Goal: Information Seeking & Learning: Learn about a topic

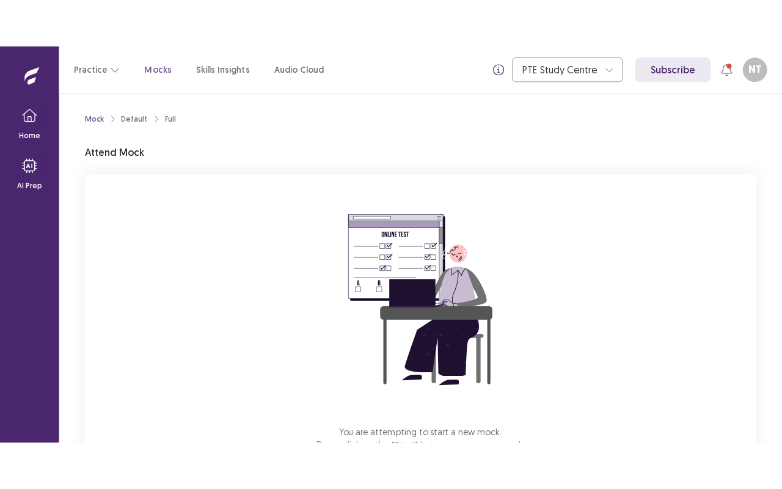
scroll to position [89, 0]
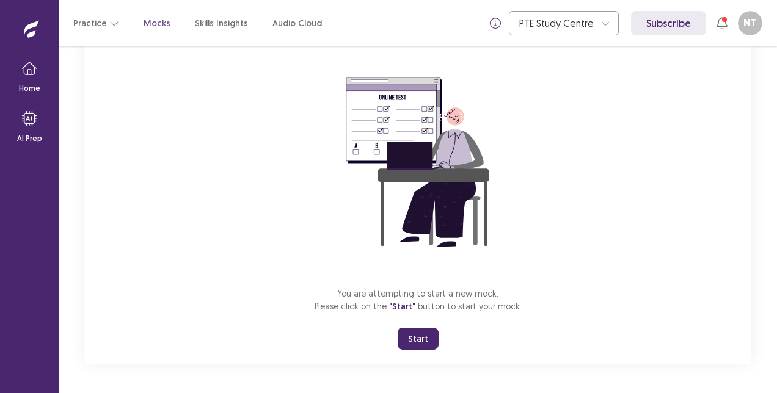
click at [419, 337] on button "Start" at bounding box center [418, 339] width 41 height 22
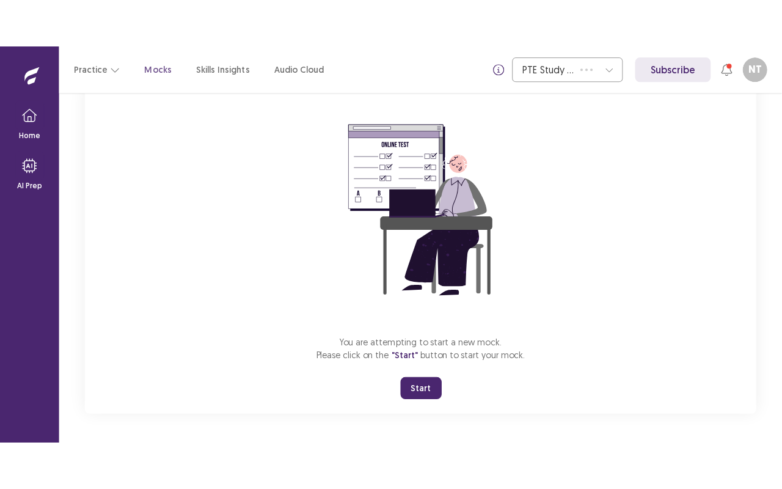
scroll to position [0, 0]
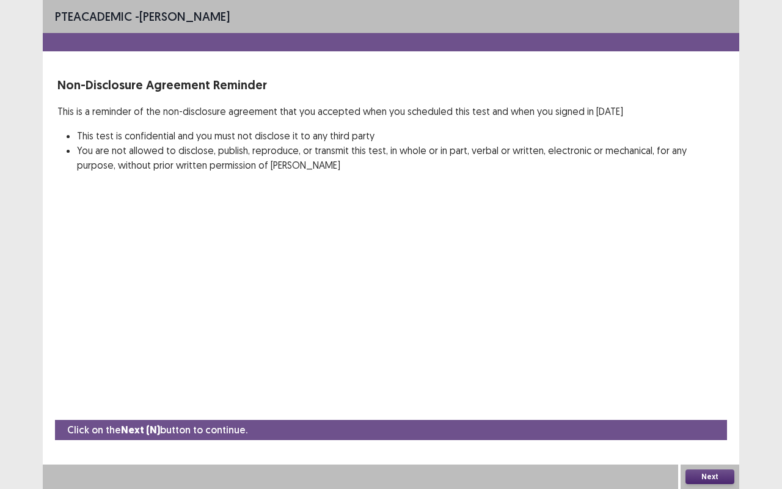
click at [709, 393] on button "Next" at bounding box center [709, 476] width 49 height 15
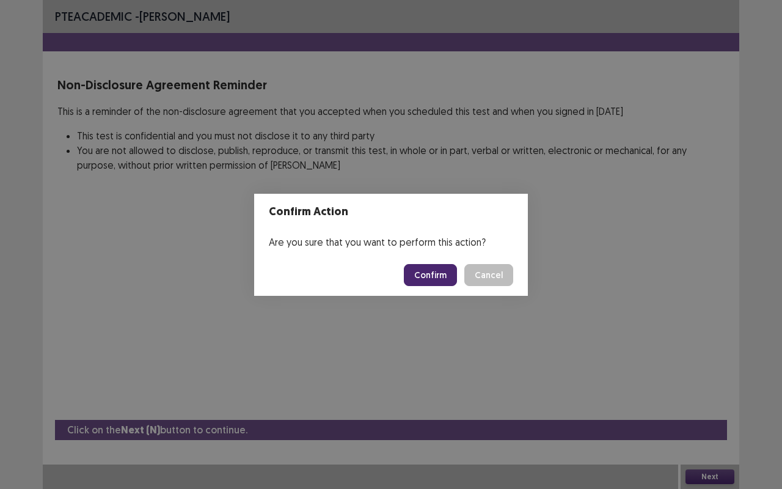
click at [436, 273] on button "Confirm" at bounding box center [430, 275] width 53 height 22
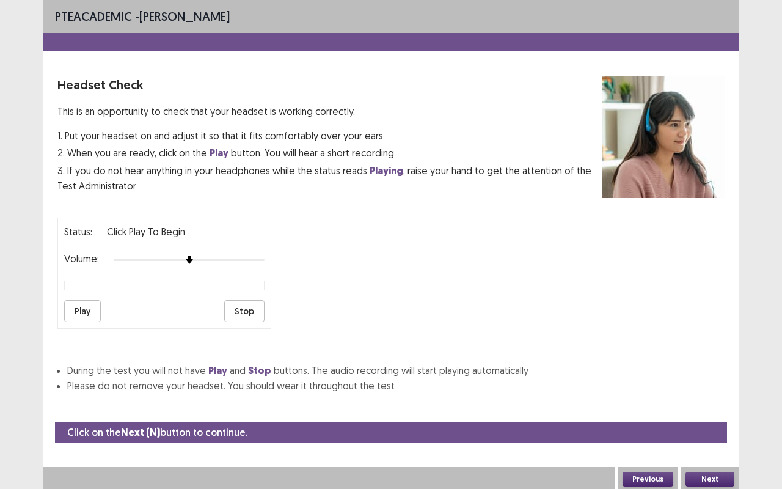
click at [86, 305] on button "Play" at bounding box center [82, 311] width 37 height 22
click at [238, 306] on button "Stop" at bounding box center [244, 311] width 40 height 22
click at [82, 302] on button "Play" at bounding box center [82, 311] width 37 height 22
click at [718, 393] on button "Next" at bounding box center [709, 479] width 49 height 15
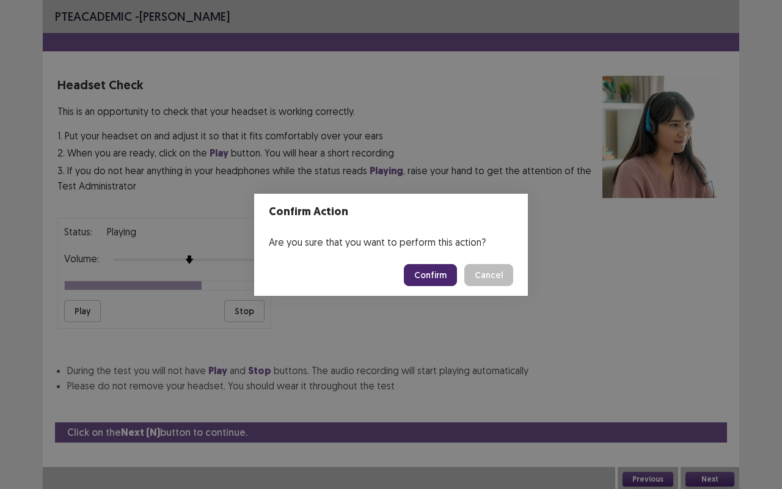
click at [429, 281] on button "Confirm" at bounding box center [430, 275] width 53 height 22
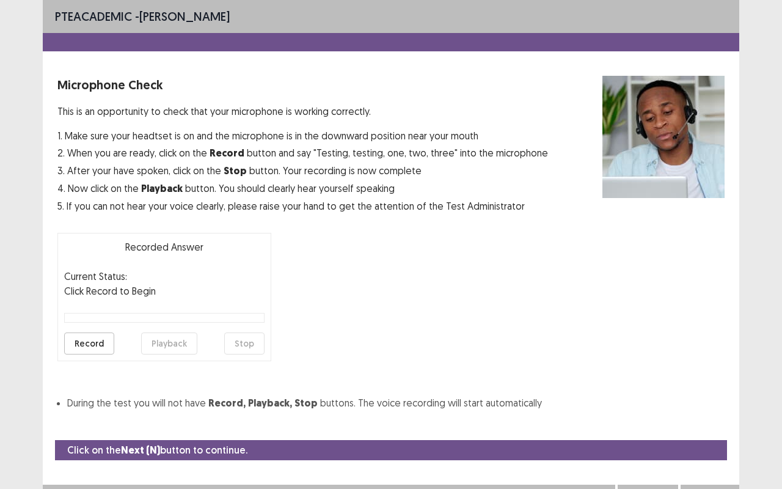
scroll to position [13, 0]
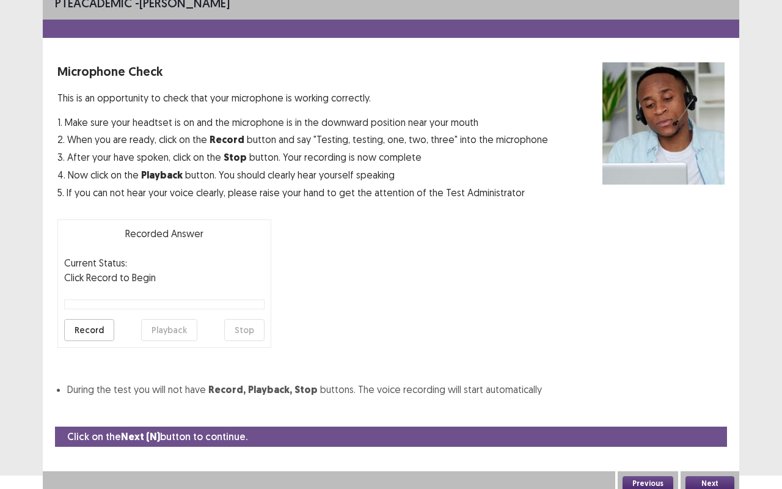
click at [98, 325] on button "Record" at bounding box center [89, 330] width 50 height 22
click at [165, 325] on button "Playback" at bounding box center [169, 330] width 56 height 22
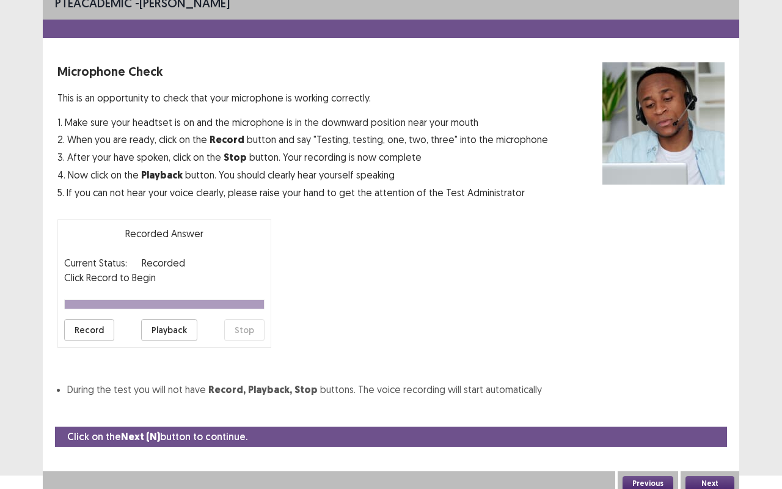
click at [165, 325] on button "Playback" at bounding box center [169, 330] width 56 height 22
click at [175, 331] on button "Playback" at bounding box center [169, 330] width 56 height 22
click at [174, 336] on button "Playback" at bounding box center [169, 330] width 56 height 22
click at [178, 324] on button "Playback" at bounding box center [169, 330] width 56 height 22
click at [172, 327] on button "Playback" at bounding box center [169, 330] width 56 height 22
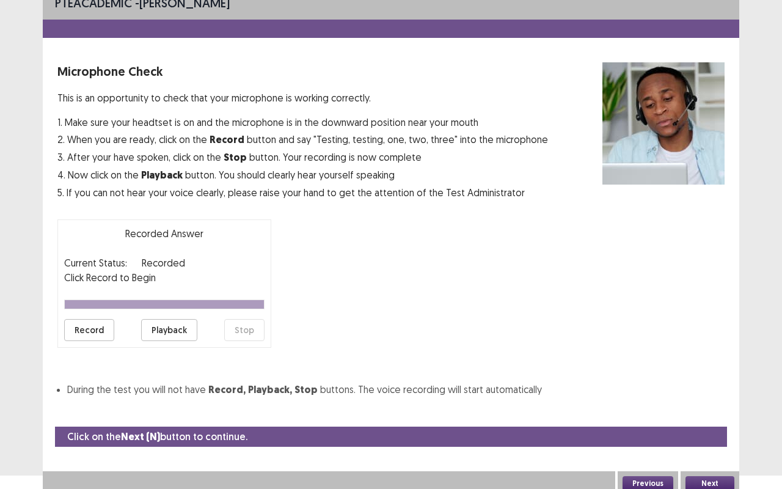
click at [167, 324] on button "Playback" at bounding box center [169, 330] width 56 height 22
click at [171, 323] on button "Playback" at bounding box center [169, 330] width 56 height 22
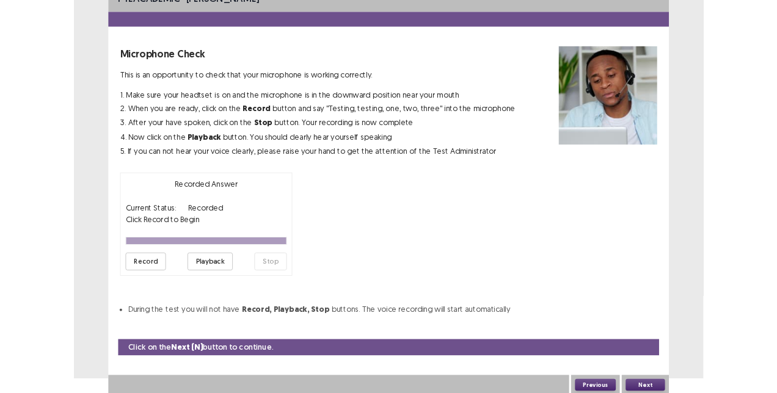
scroll to position [0, 0]
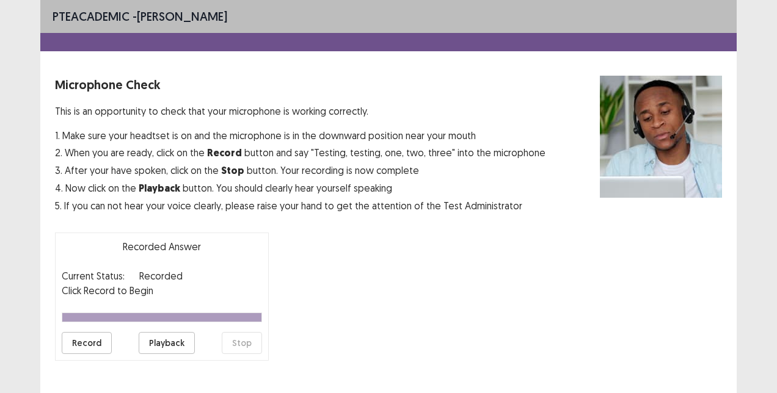
click at [93, 343] on button "Record" at bounding box center [87, 343] width 50 height 22
click at [164, 342] on button "Playback" at bounding box center [167, 343] width 56 height 22
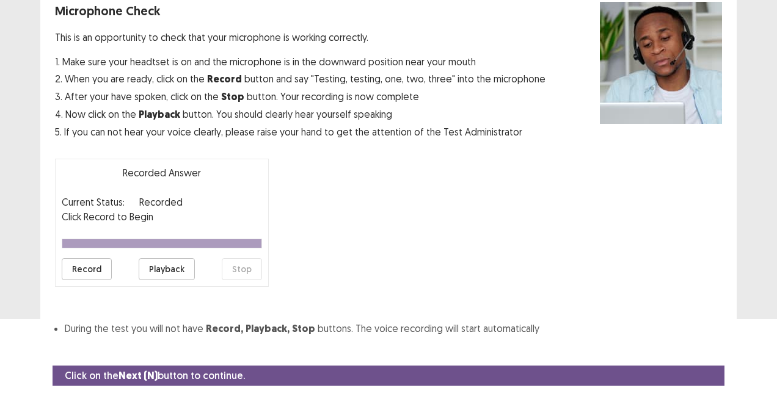
scroll to position [75, 0]
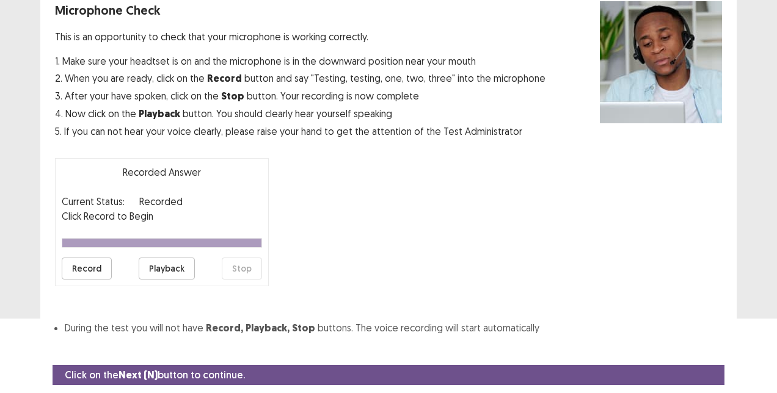
click at [155, 271] on button "Playback" at bounding box center [167, 269] width 56 height 22
click at [154, 268] on button "Playback" at bounding box center [167, 269] width 56 height 22
click at [155, 268] on button "Playback" at bounding box center [167, 269] width 56 height 22
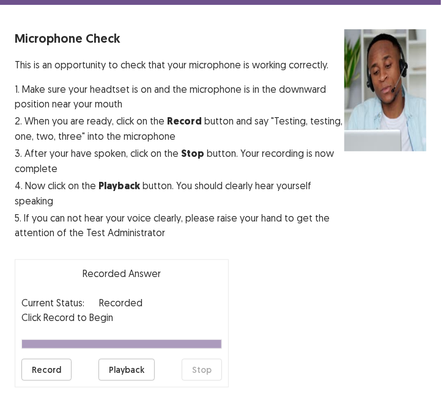
click at [298, 278] on div "Microphone Check This is an opportunity to check that your microphone is workin…" at bounding box center [220, 240] width 411 height 423
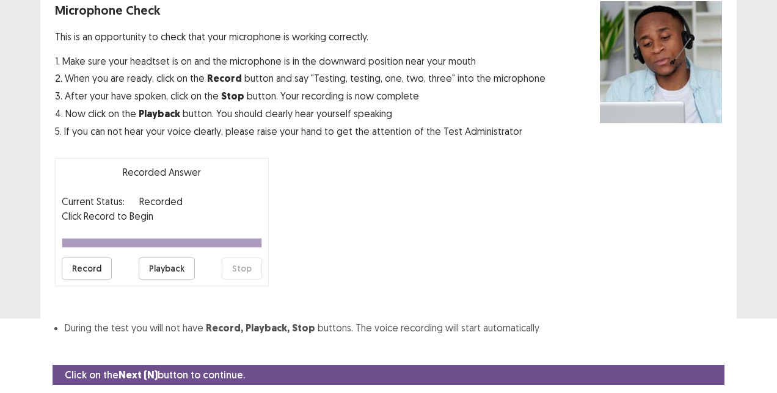
click at [81, 271] on button "Record" at bounding box center [87, 269] width 50 height 22
click at [78, 268] on button "Record" at bounding box center [87, 269] width 50 height 22
click at [246, 271] on button "Stop" at bounding box center [242, 269] width 40 height 22
click at [161, 270] on button "Playback" at bounding box center [167, 269] width 56 height 22
click at [158, 271] on button "Playback" at bounding box center [167, 269] width 56 height 22
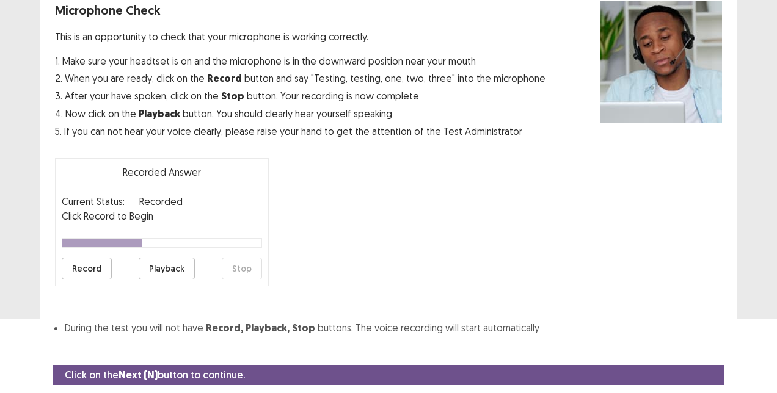
click at [157, 268] on button "Playback" at bounding box center [167, 269] width 56 height 22
click at [162, 265] on button "Playback" at bounding box center [167, 269] width 56 height 22
click at [164, 268] on button "Playback" at bounding box center [167, 269] width 56 height 22
click at [166, 268] on button "Playback" at bounding box center [167, 269] width 56 height 22
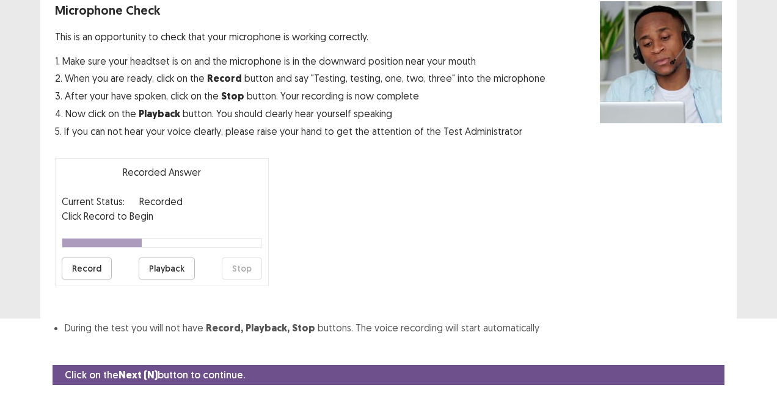
click at [166, 264] on button "Playback" at bounding box center [167, 269] width 56 height 22
click at [166, 263] on button "Playback" at bounding box center [167, 269] width 56 height 22
click at [169, 264] on button "Playback" at bounding box center [167, 269] width 56 height 22
click at [170, 268] on button "Playback" at bounding box center [167, 269] width 56 height 22
click at [171, 266] on button "Playback" at bounding box center [167, 269] width 56 height 22
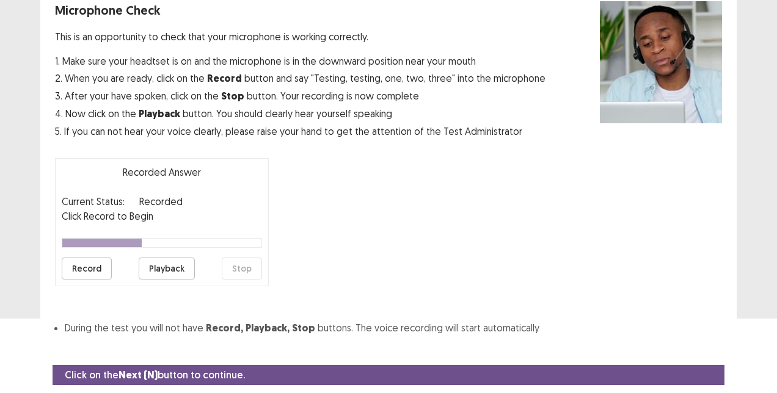
click at [172, 265] on button "Playback" at bounding box center [167, 269] width 56 height 22
click at [172, 262] on button "Playback" at bounding box center [167, 269] width 56 height 22
click at [173, 264] on button "Playback" at bounding box center [167, 269] width 56 height 22
click at [142, 296] on div "Microphone Check This is an opportunity to check that your microphone is workin…" at bounding box center [388, 168] width 667 height 335
click at [160, 269] on button "Playback" at bounding box center [167, 269] width 56 height 22
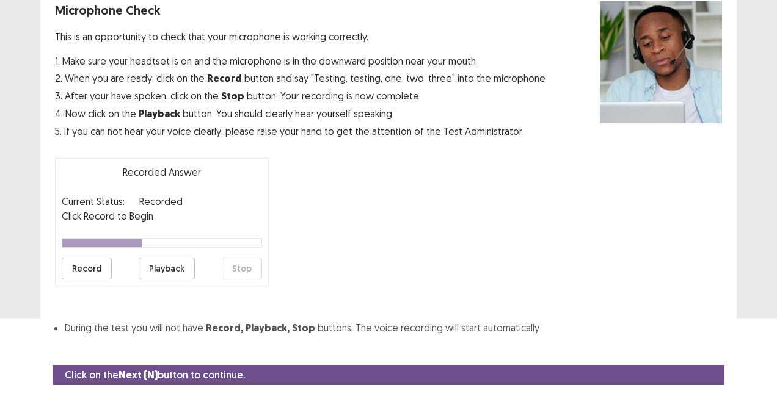
click at [162, 270] on button "Playback" at bounding box center [167, 269] width 56 height 22
click at [165, 273] on button "Playback" at bounding box center [167, 269] width 56 height 22
click at [165, 270] on button "Playback" at bounding box center [167, 269] width 56 height 22
click at [167, 272] on button "Playback" at bounding box center [167, 269] width 56 height 22
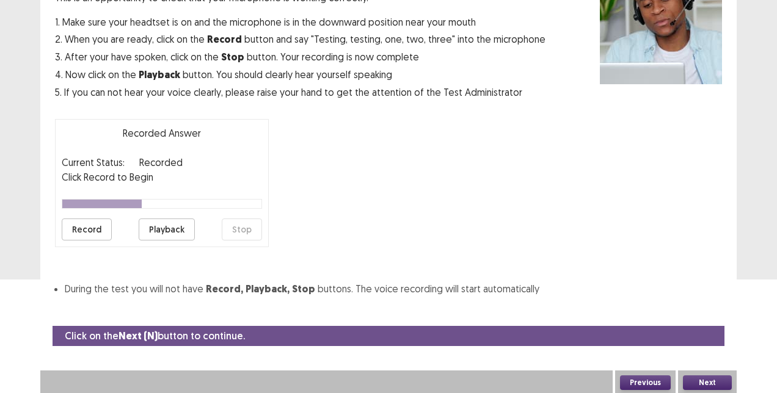
click at [703, 382] on button "Next" at bounding box center [707, 383] width 49 height 15
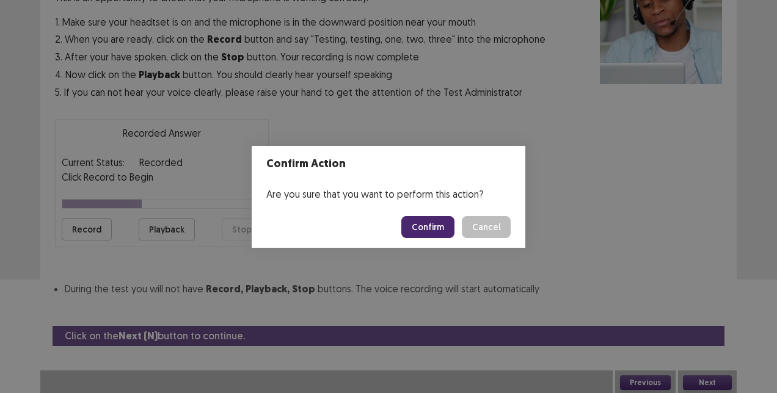
click at [418, 224] on button "Confirm" at bounding box center [427, 227] width 53 height 22
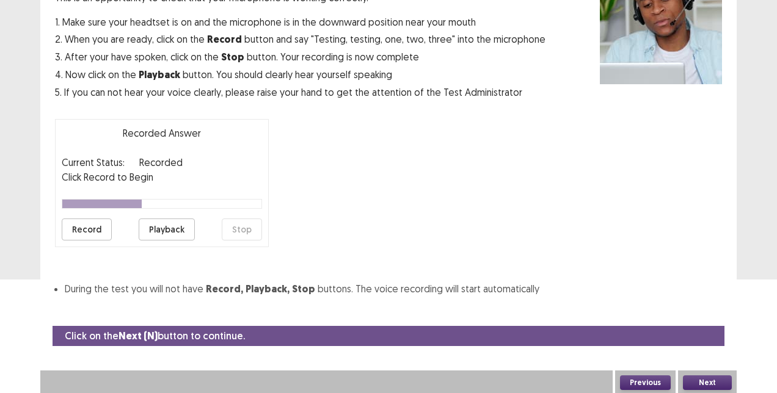
scroll to position [79, 0]
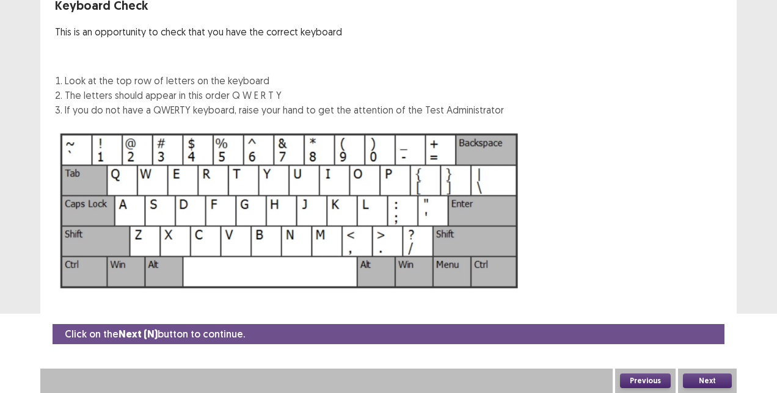
click at [714, 385] on button "Next" at bounding box center [707, 381] width 49 height 15
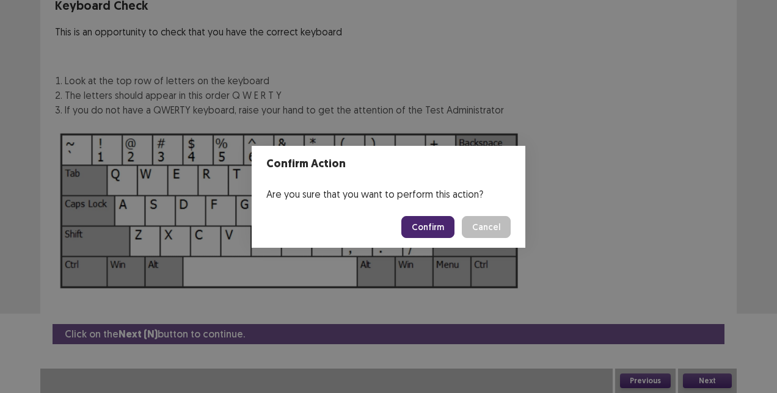
click at [426, 225] on button "Confirm" at bounding box center [427, 227] width 53 height 22
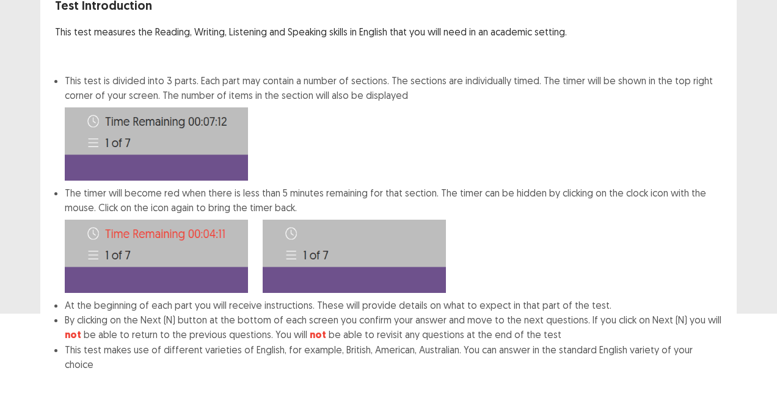
scroll to position [141, 0]
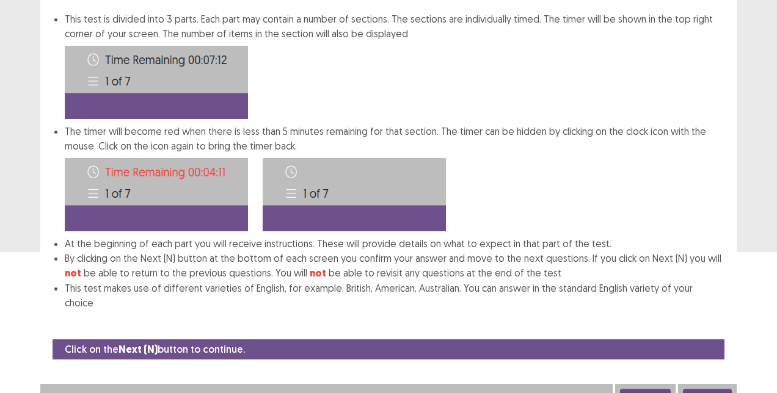
click at [709, 389] on button "Next" at bounding box center [707, 396] width 49 height 15
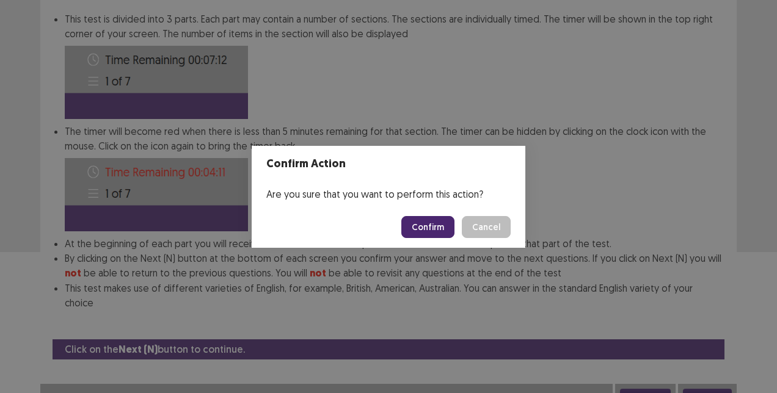
click at [428, 227] on button "Confirm" at bounding box center [427, 227] width 53 height 22
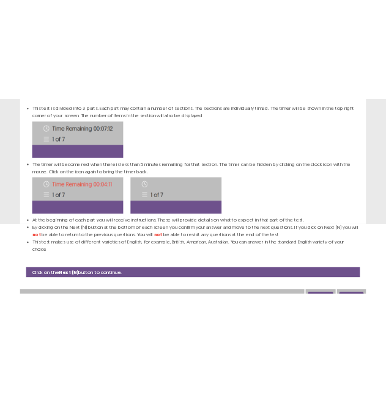
scroll to position [26, 0]
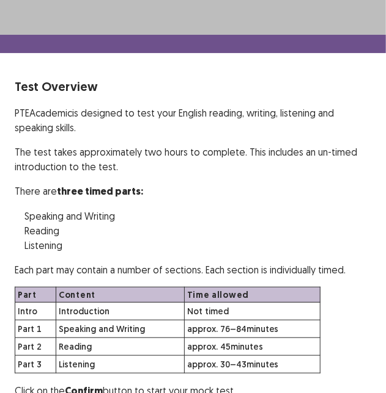
click at [333, 71] on div "PTE academic - [PERSON_NAME] Test Overview PTE Academic is designed to test you…" at bounding box center [193, 199] width 386 height 450
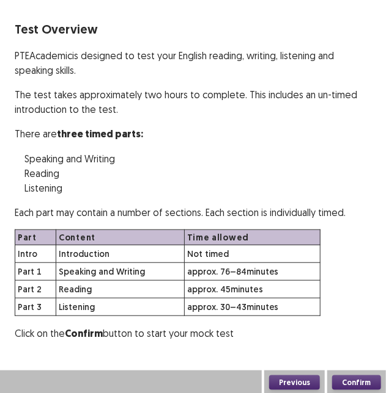
click at [356, 376] on button "Confirm" at bounding box center [356, 383] width 49 height 15
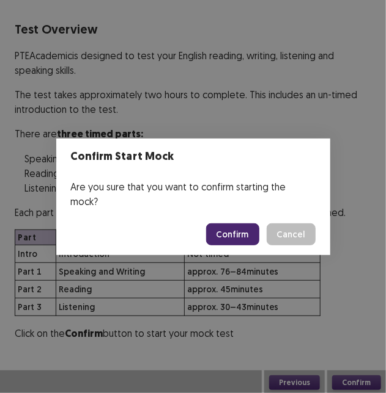
click at [237, 226] on button "Confirm" at bounding box center [232, 235] width 53 height 22
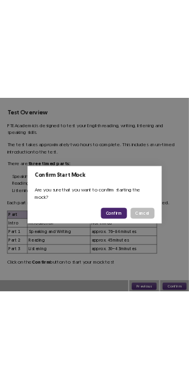
scroll to position [4, 0]
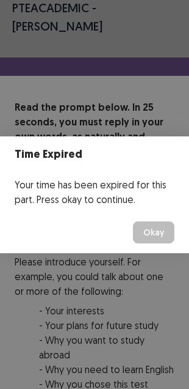
click at [147, 227] on button "Okay" at bounding box center [154, 232] width 42 height 22
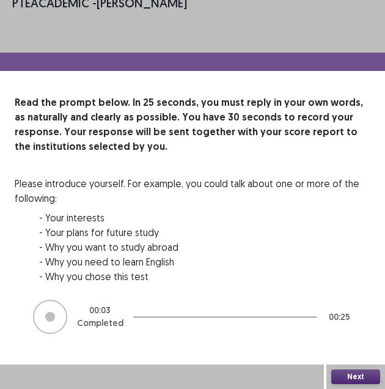
scroll to position [0, 0]
